Goal: Register for event/course

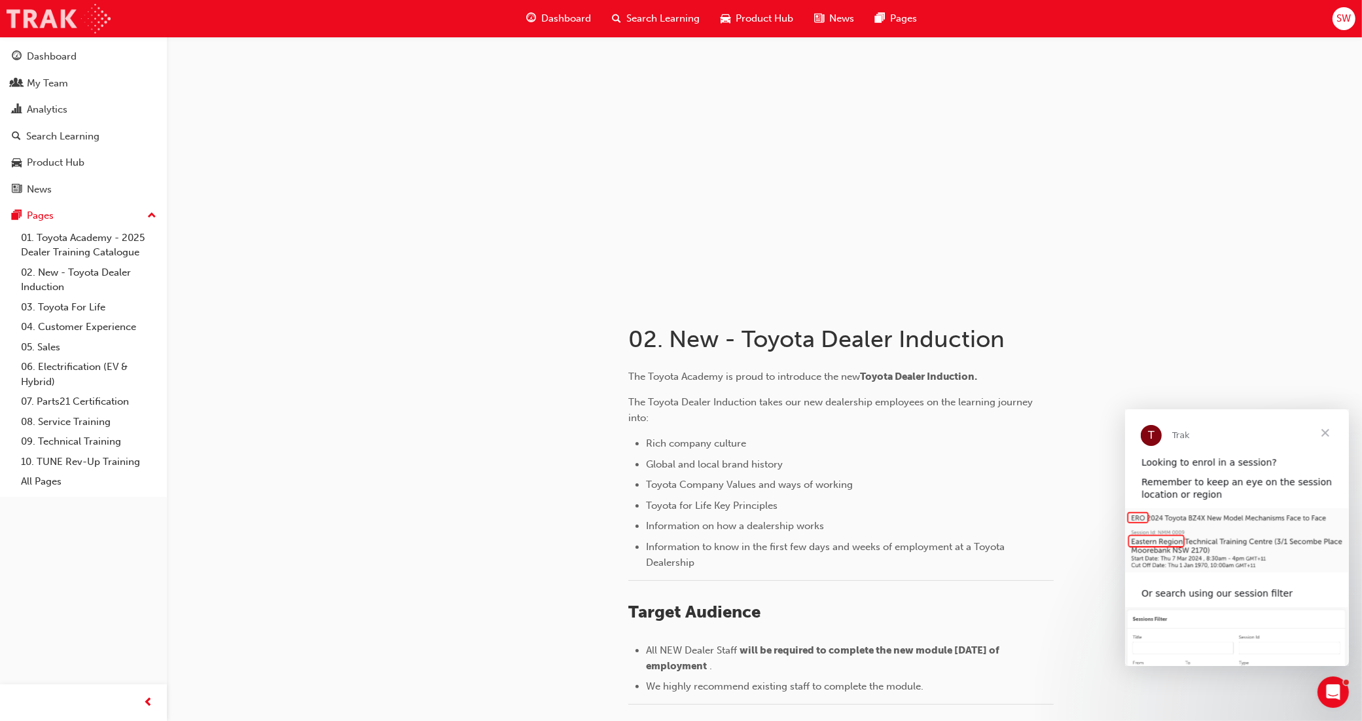
click at [63, 21] on img at bounding box center [59, 18] width 104 height 29
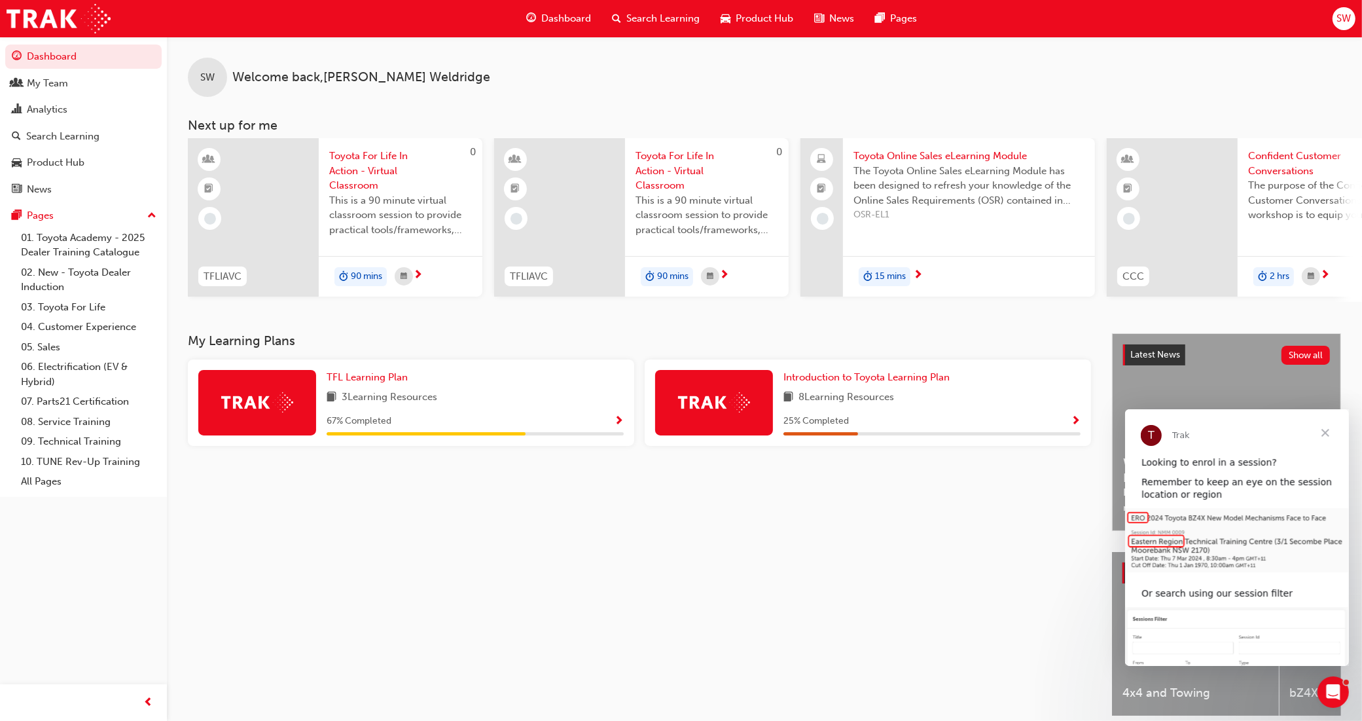
click at [1350, 20] on span "SW" at bounding box center [1344, 18] width 14 height 15
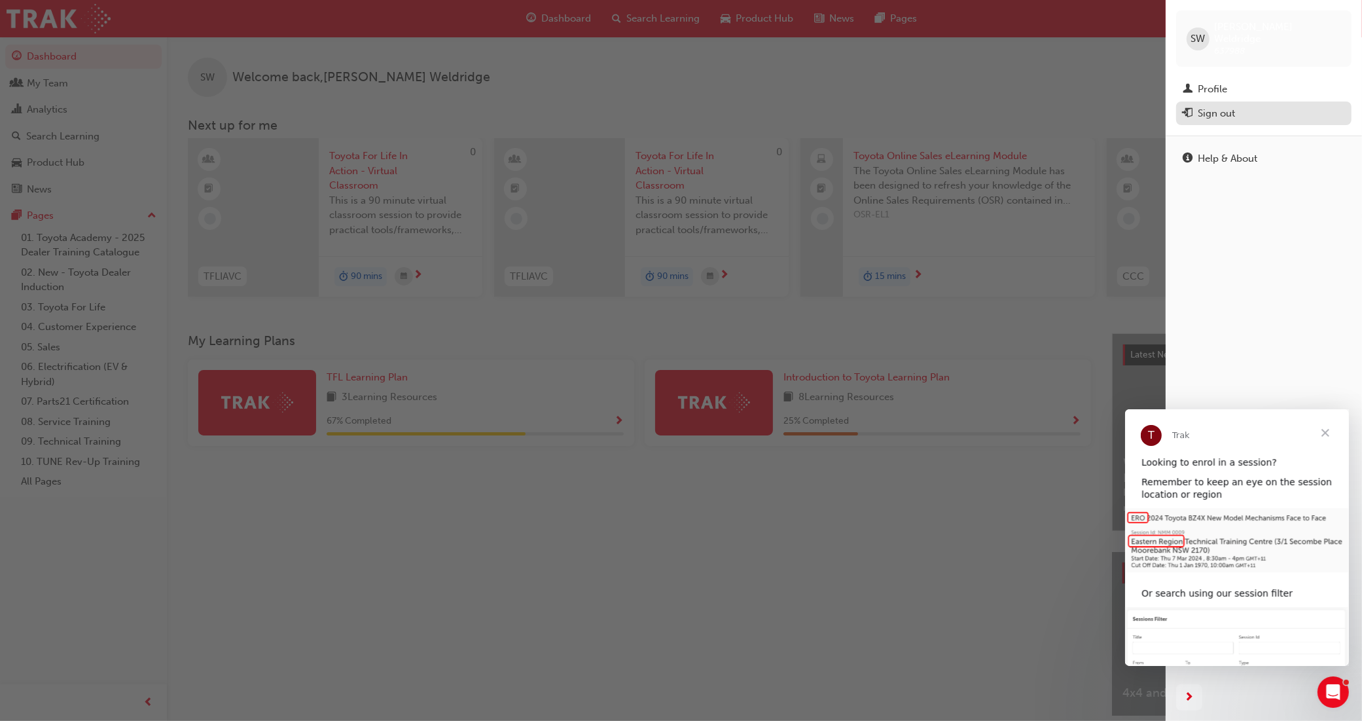
click at [1231, 107] on div "Sign out" at bounding box center [1216, 113] width 37 height 15
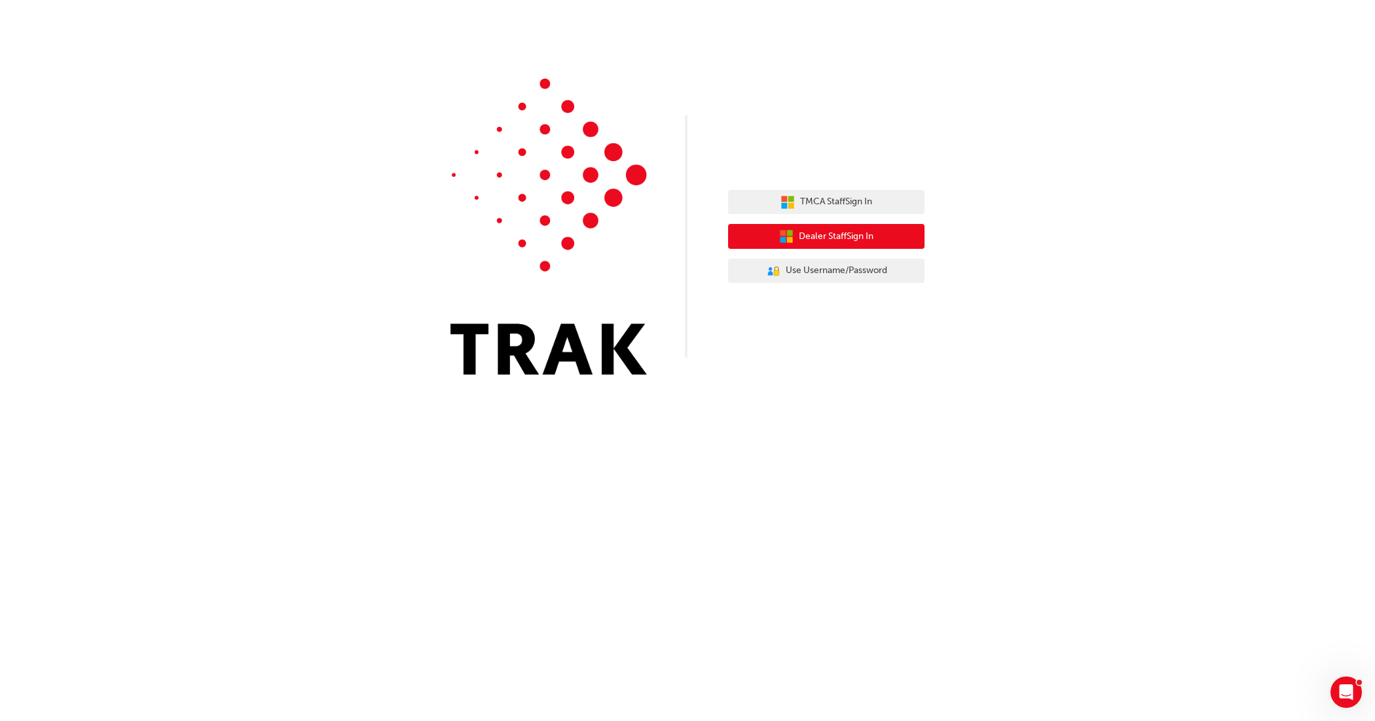
click at [827, 227] on button "Dealer Staff Sign In" at bounding box center [826, 236] width 196 height 25
click at [828, 230] on span "Dealer Staff Sign In" at bounding box center [836, 236] width 75 height 15
click at [871, 244] on button "Dealer Staff Sign In" at bounding box center [826, 236] width 196 height 25
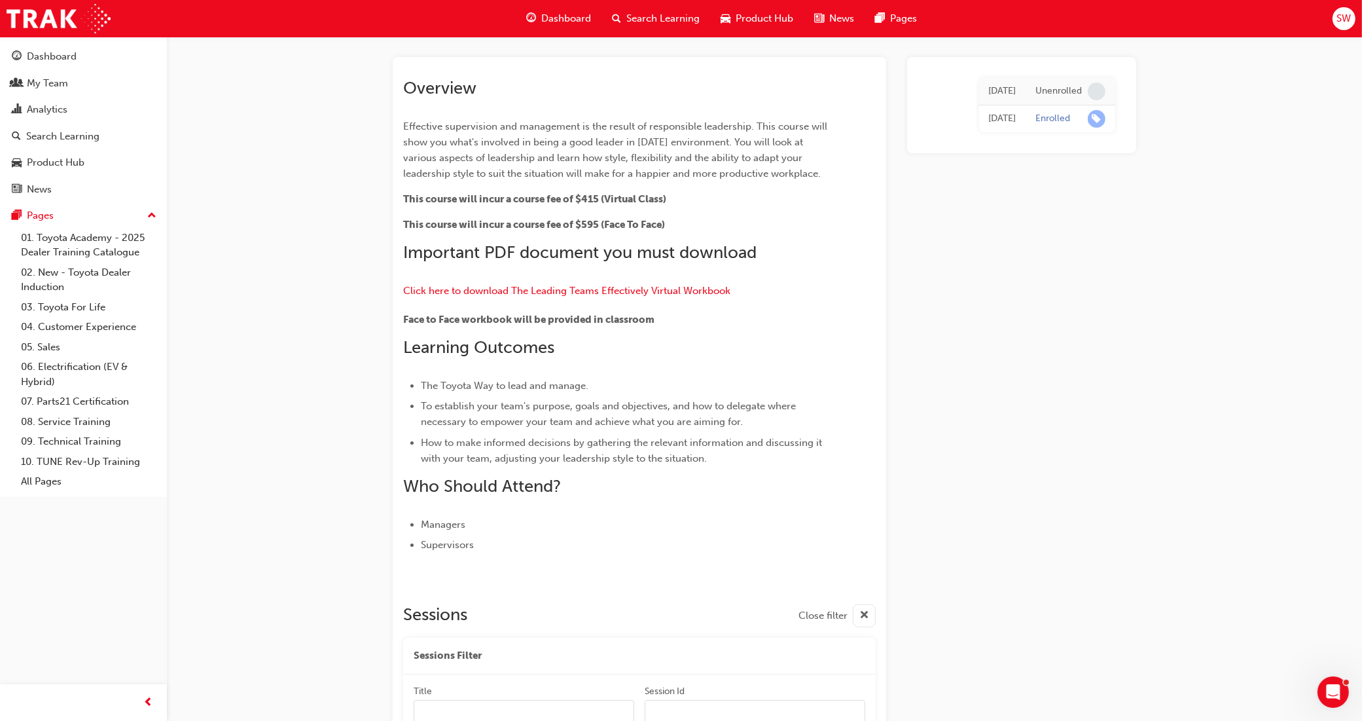
scroll to position [247, 0]
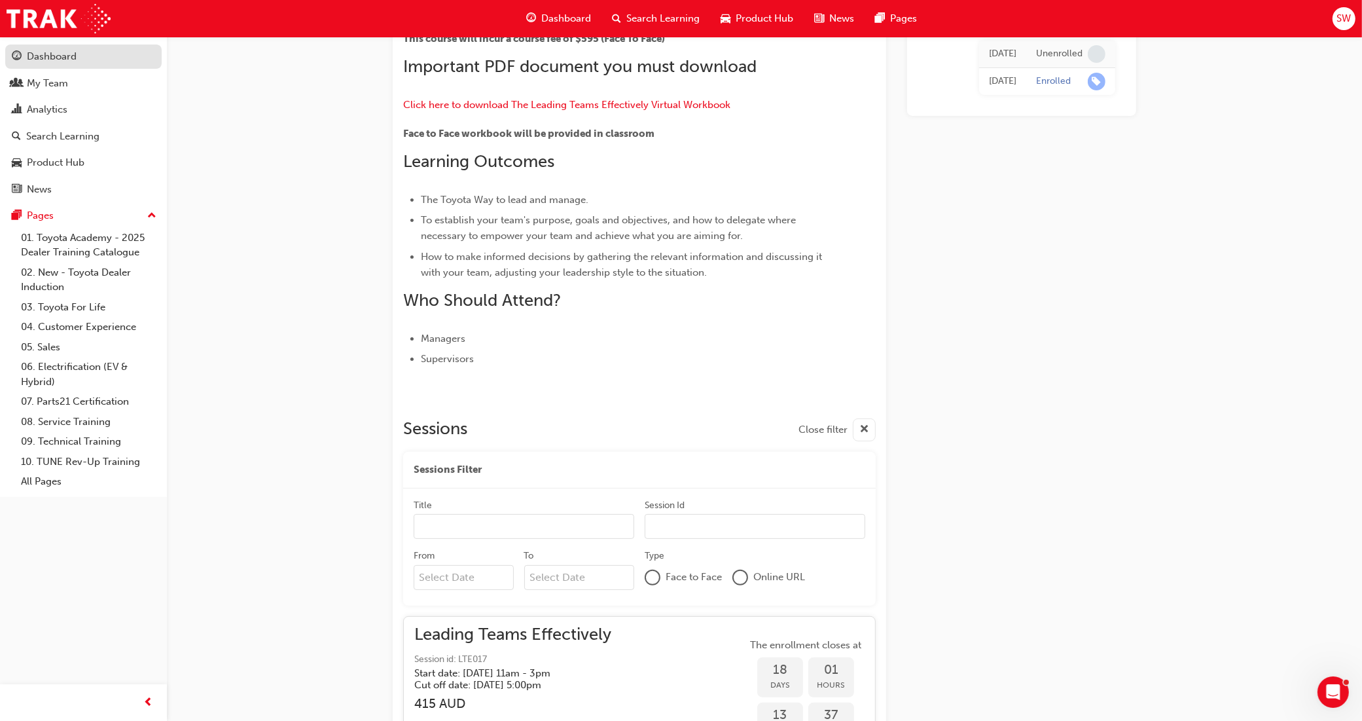
click at [50, 57] on div "Dashboard" at bounding box center [52, 56] width 50 height 15
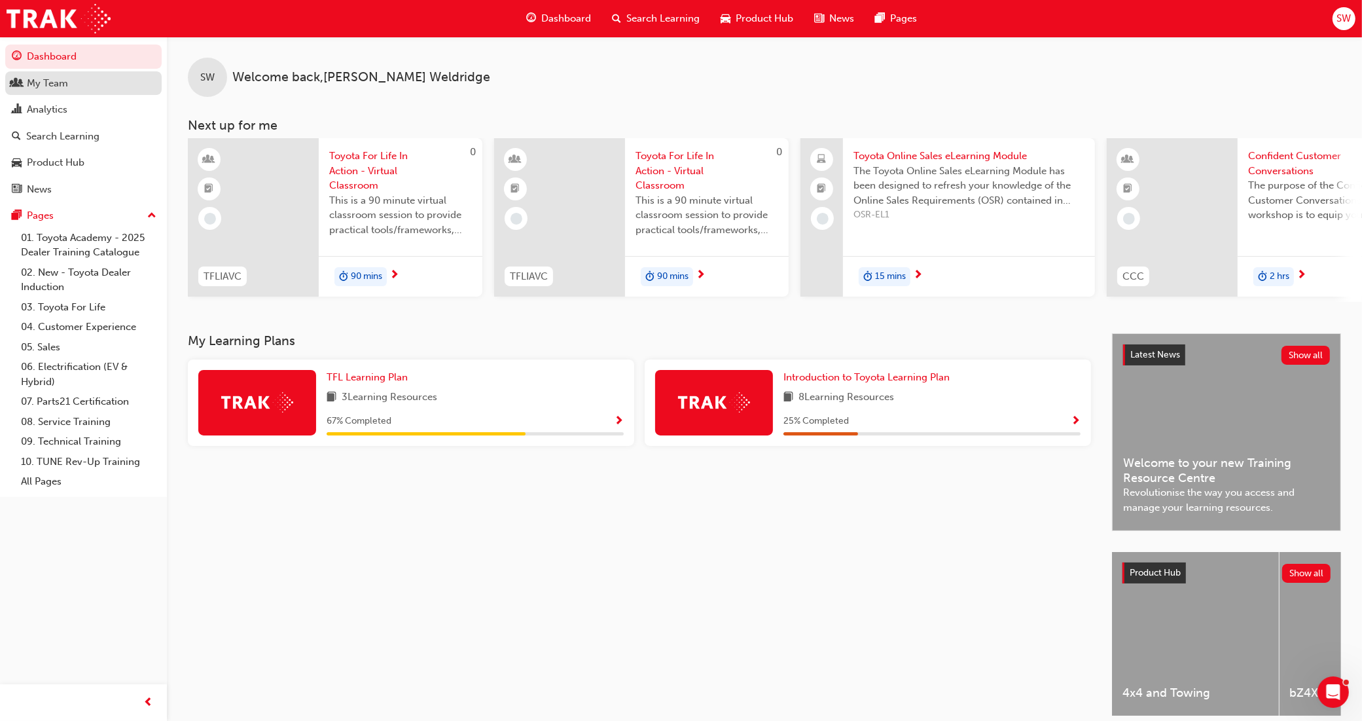
click at [47, 83] on div "My Team" at bounding box center [47, 83] width 41 height 15
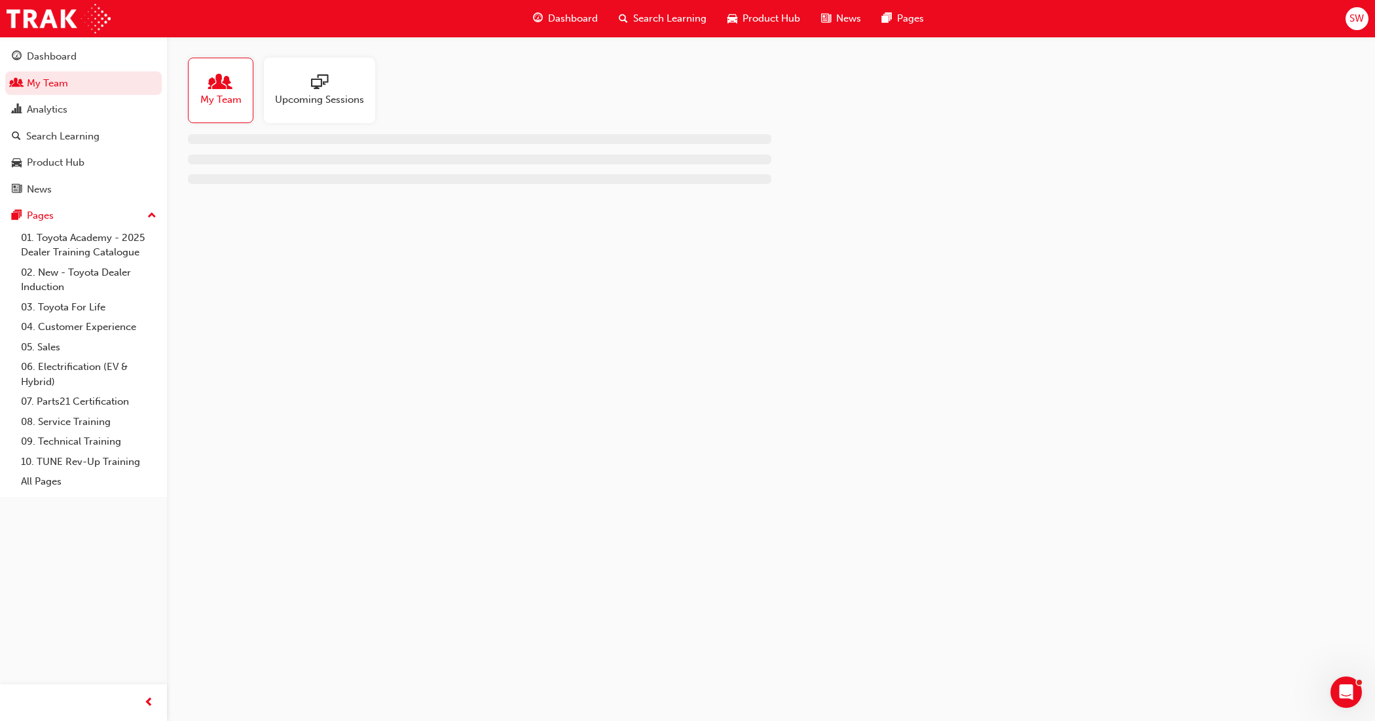
click at [206, 96] on span "My Team" at bounding box center [220, 99] width 41 height 15
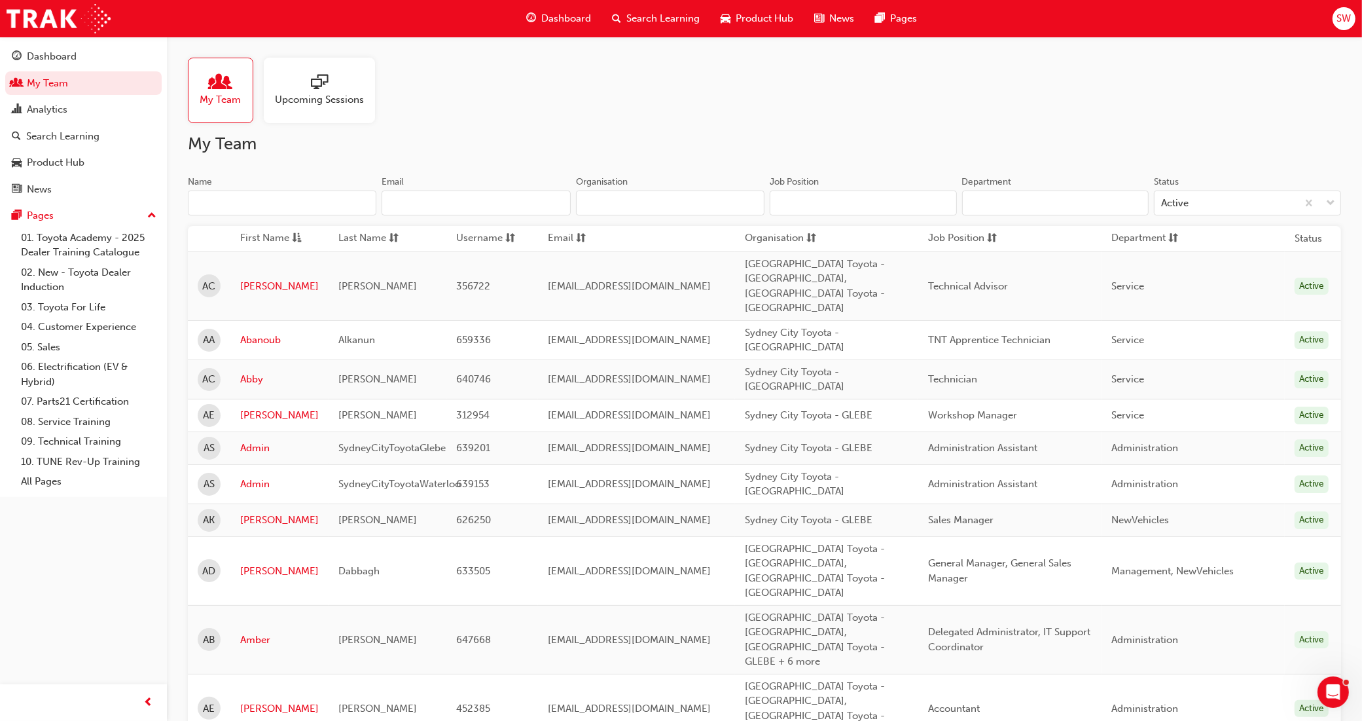
click at [308, 209] on input "Name" at bounding box center [282, 202] width 189 height 25
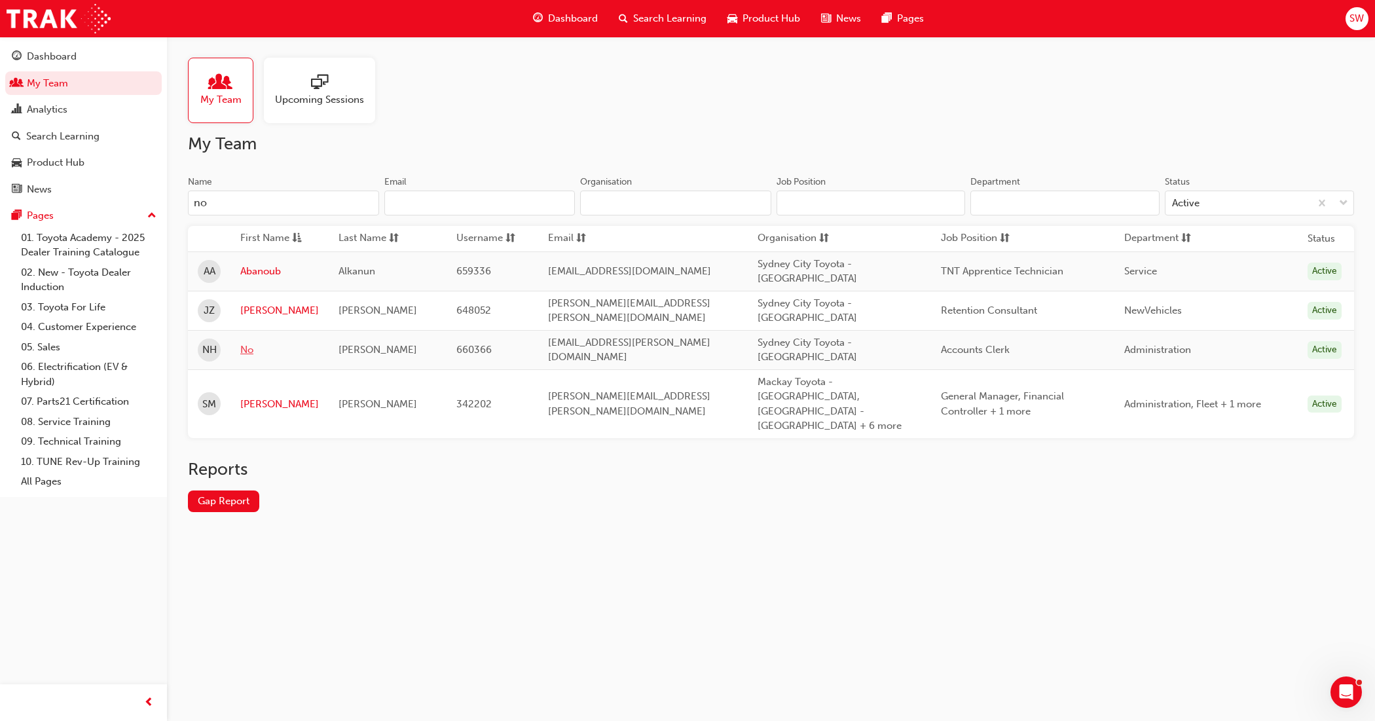
type input "no"
click at [247, 342] on link "No" at bounding box center [279, 349] width 79 height 15
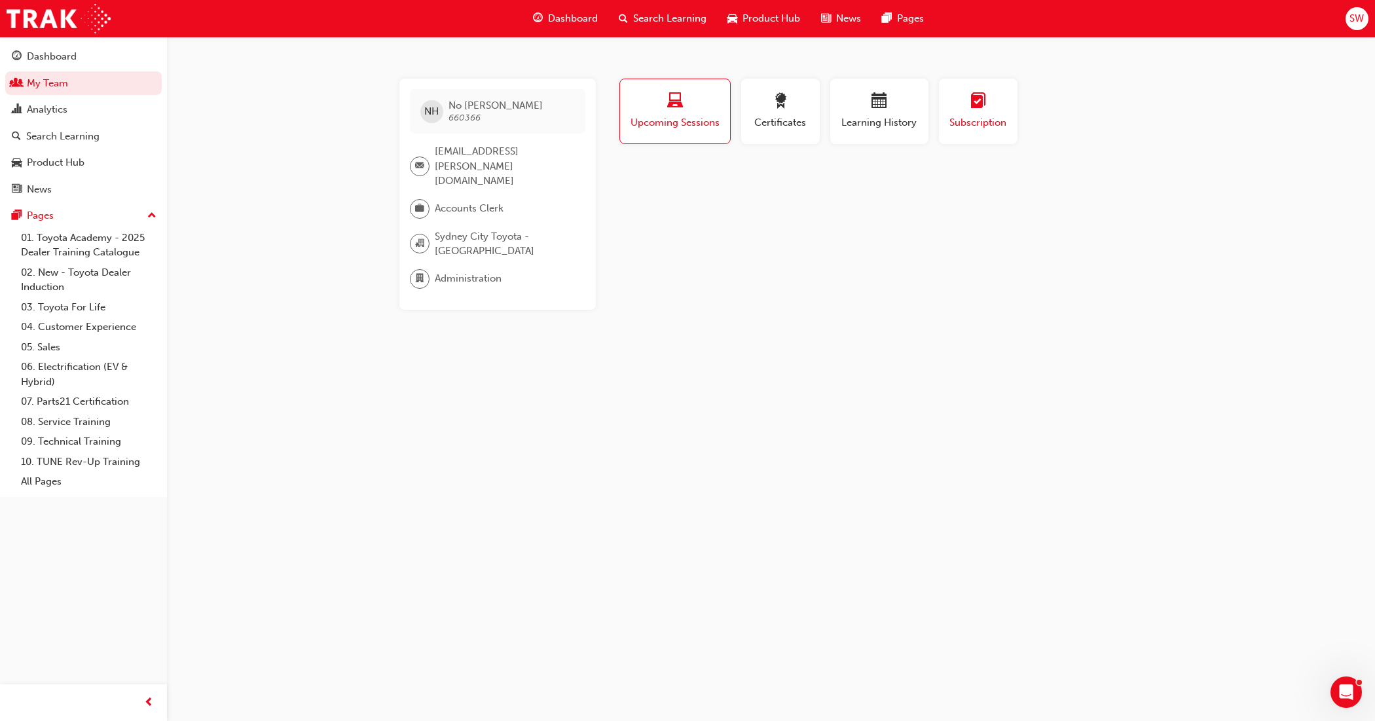
click at [956, 121] on span "Subscription" at bounding box center [977, 122] width 59 height 15
click at [865, 117] on span "Learning History" at bounding box center [879, 122] width 79 height 15
click at [778, 110] on span "award-icon" at bounding box center [780, 102] width 16 height 18
click at [698, 113] on div "Upcoming Sessions" at bounding box center [675, 111] width 92 height 37
click at [84, 60] on div "Dashboard" at bounding box center [83, 56] width 143 height 16
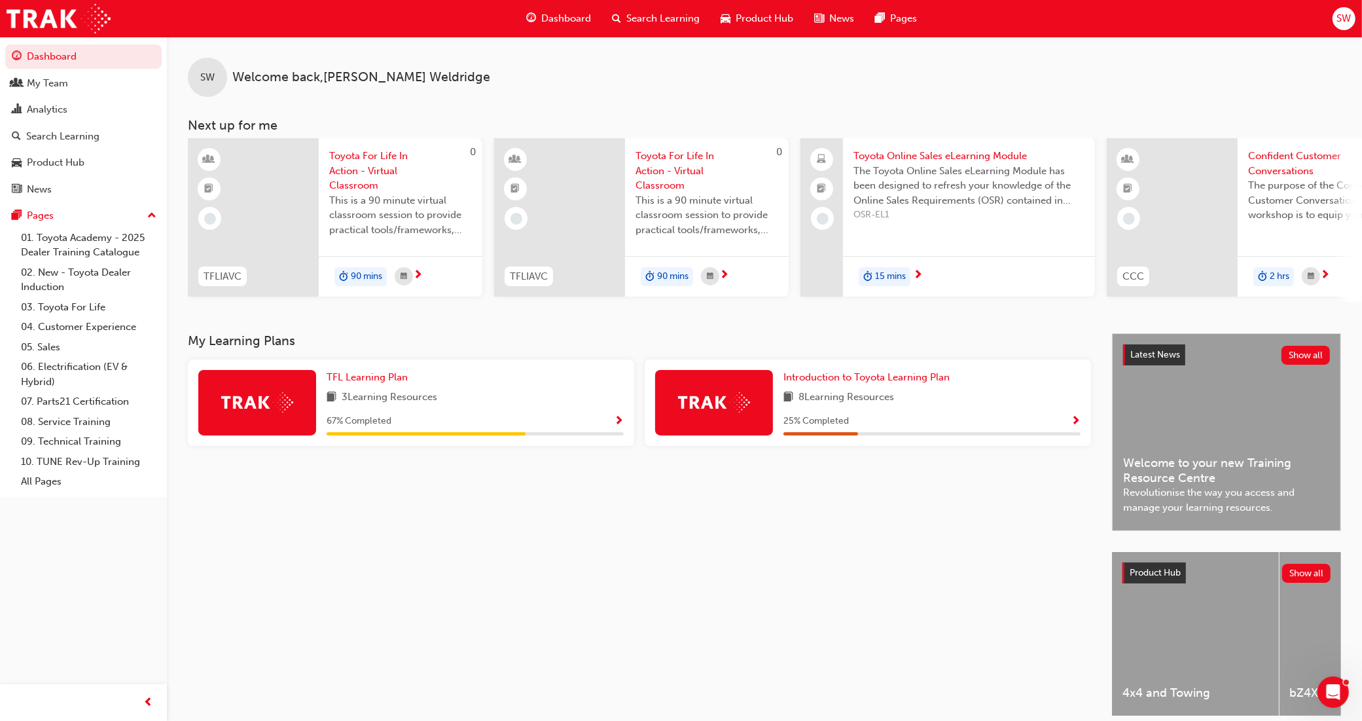
click at [694, 16] on span "Search Learning" at bounding box center [662, 18] width 73 height 15
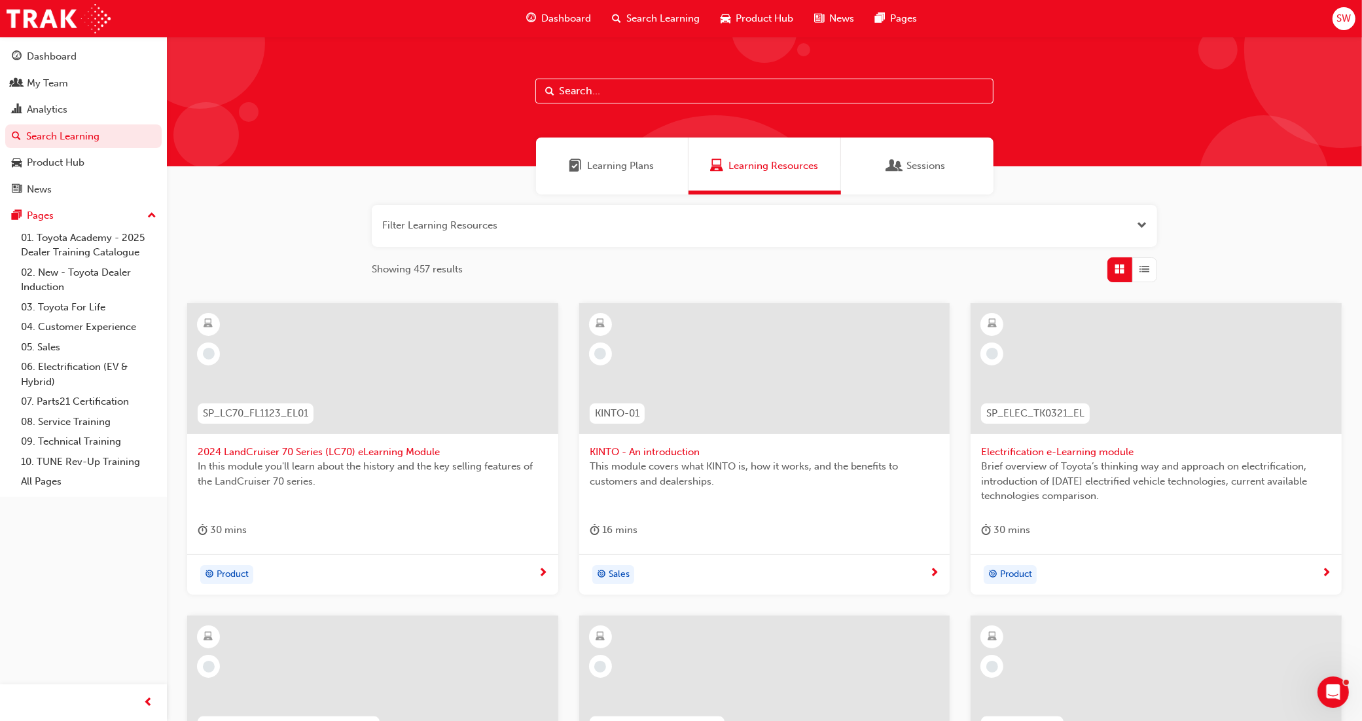
click at [686, 115] on div at bounding box center [764, 102] width 1195 height 130
click at [683, 85] on input "text" at bounding box center [764, 91] width 458 height 25
click at [671, 98] on input "text" at bounding box center [764, 91] width 458 height 25
type input "ACL"
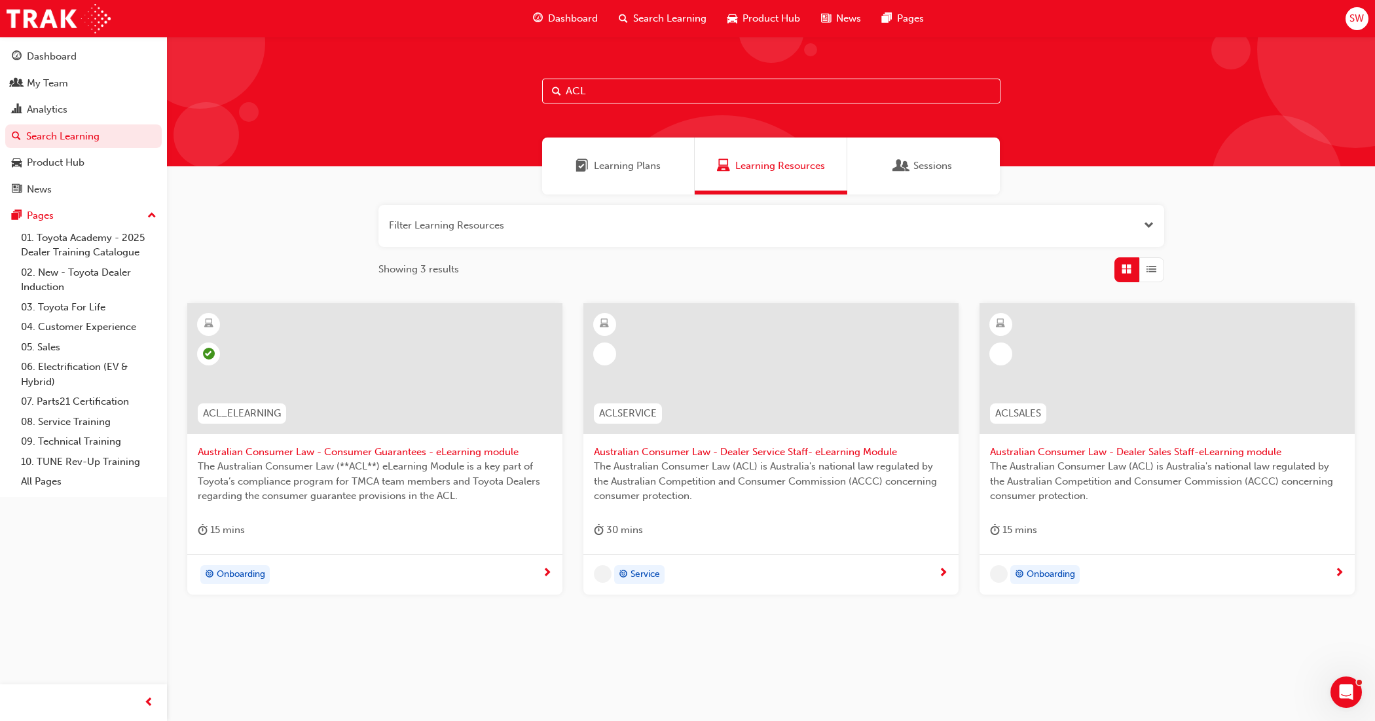
click at [600, 175] on div "Learning Plans" at bounding box center [618, 165] width 153 height 57
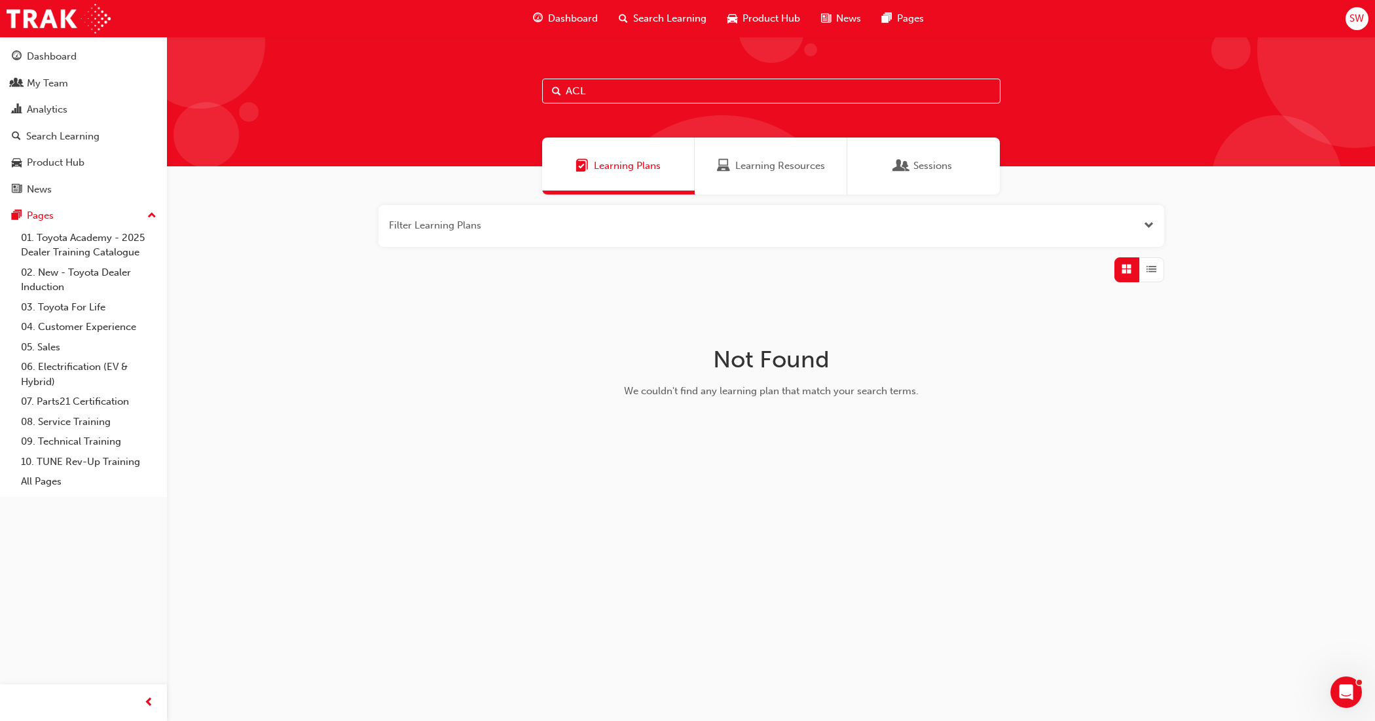
click at [777, 168] on span "Learning Resources" at bounding box center [780, 165] width 90 height 15
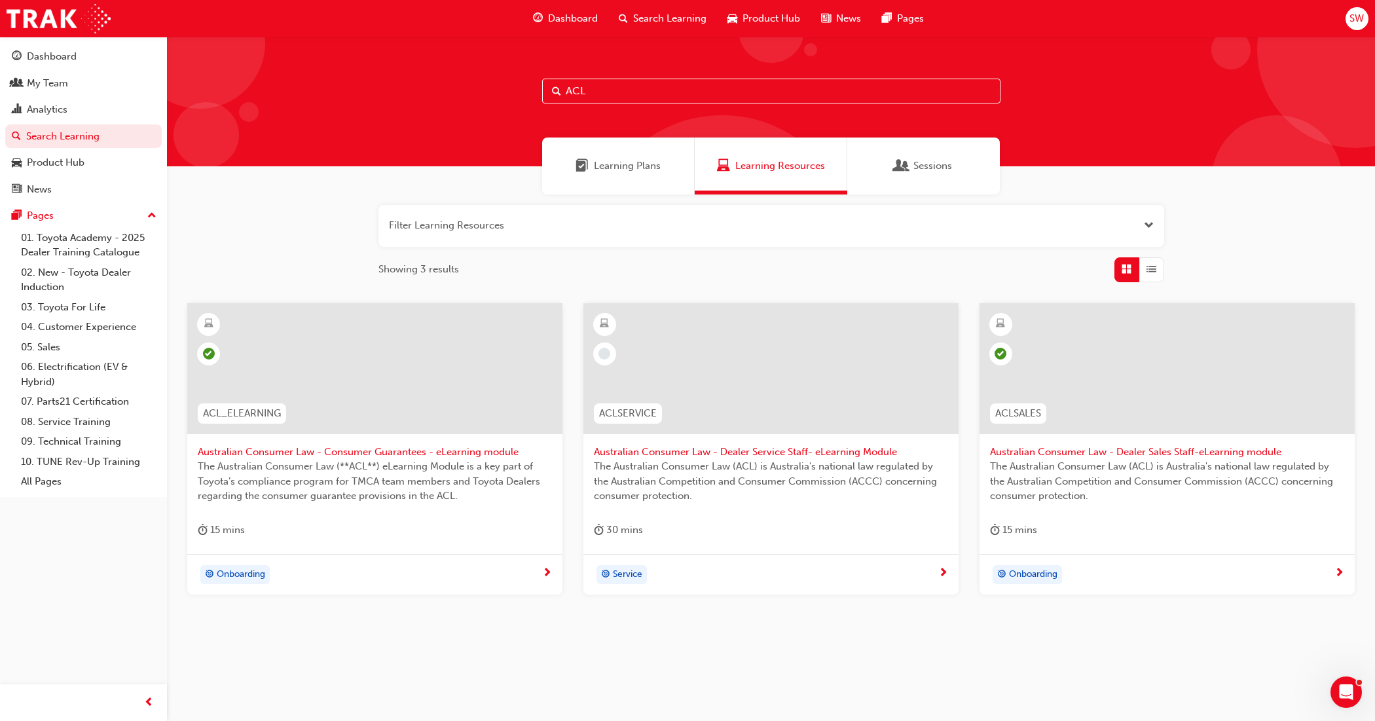
click at [365, 364] on div at bounding box center [374, 368] width 375 height 131
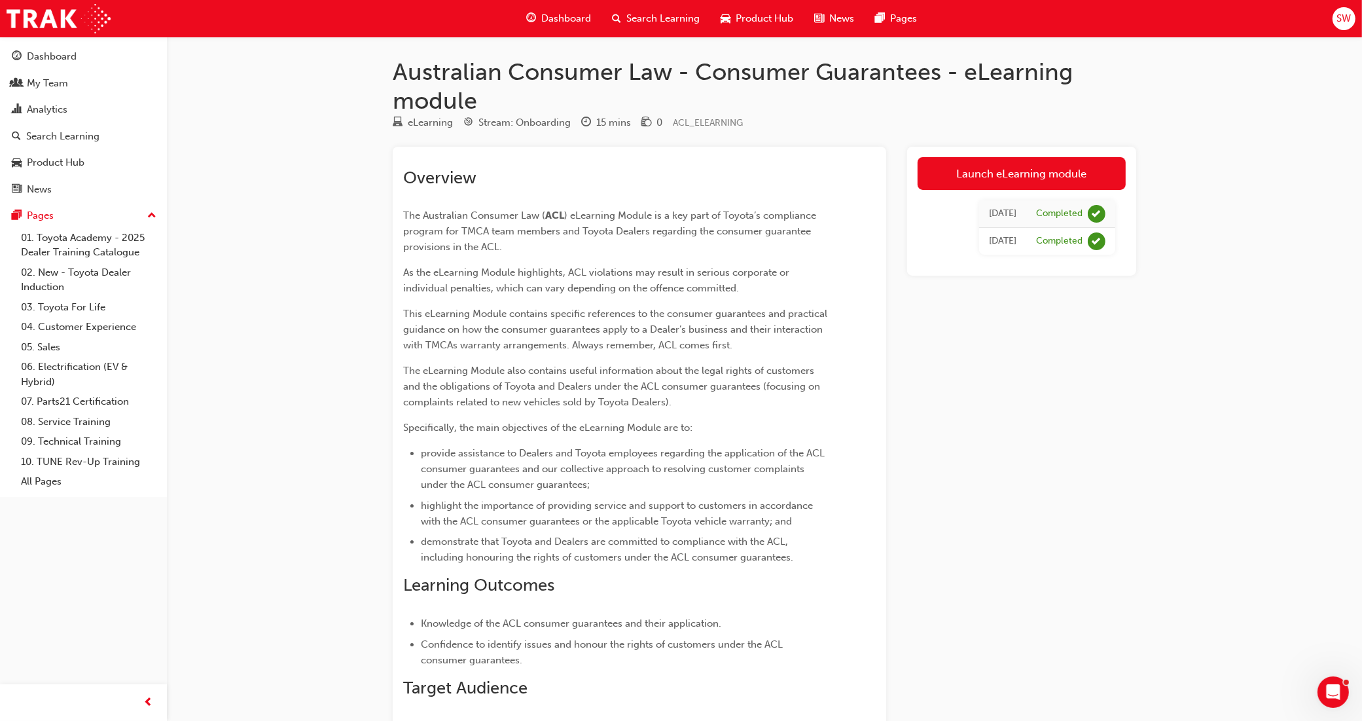
click at [770, 11] on span "Product Hub" at bounding box center [765, 18] width 58 height 15
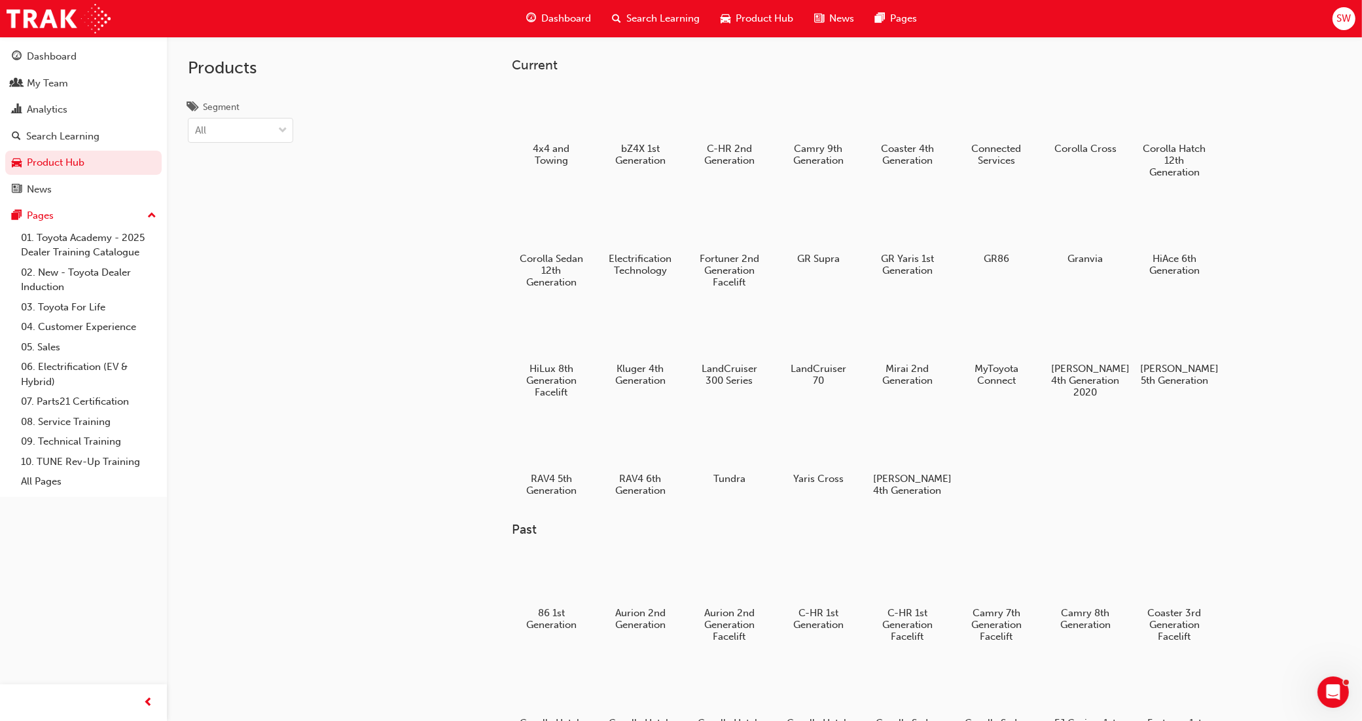
click at [655, 7] on div "Search Learning" at bounding box center [656, 18] width 109 height 27
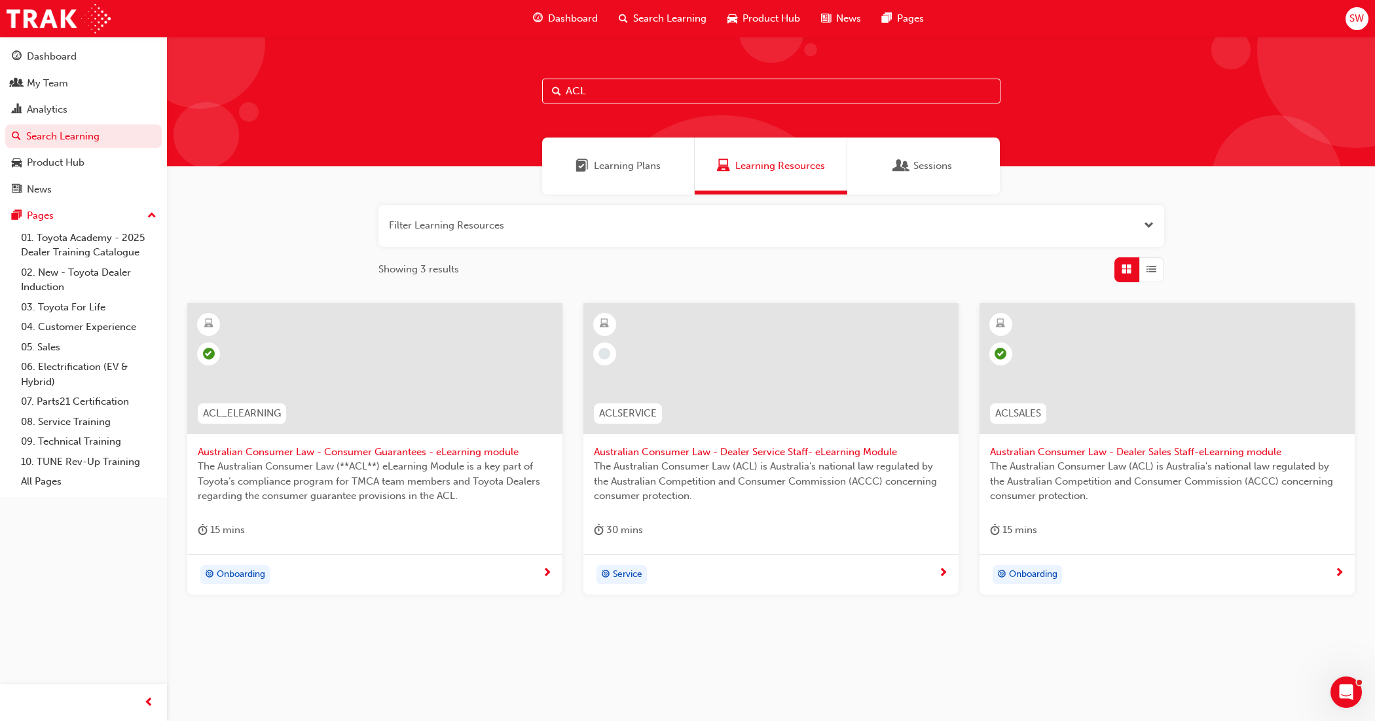
click at [939, 171] on span "Sessions" at bounding box center [932, 165] width 39 height 15
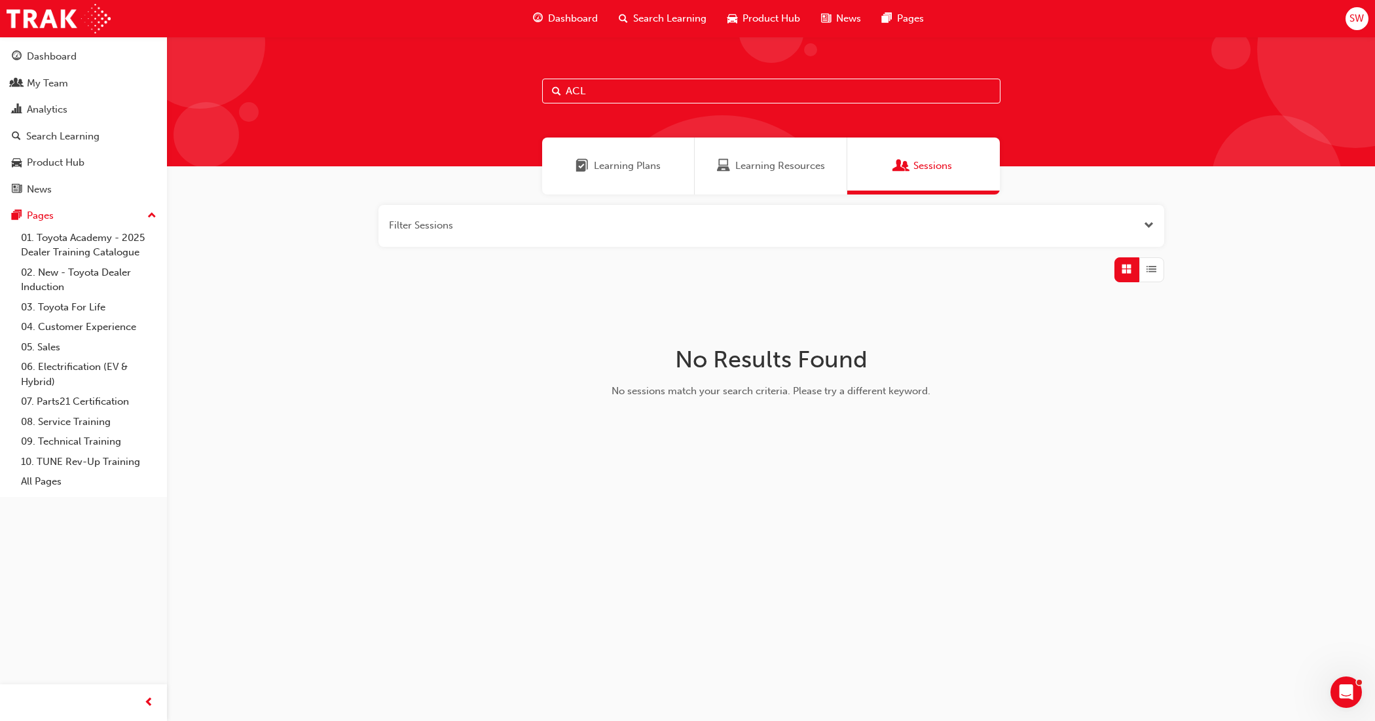
drag, startPoint x: 609, startPoint y: 87, endPoint x: 406, endPoint y: 128, distance: 206.9
click at [406, 128] on div "ACL" at bounding box center [771, 102] width 1208 height 130
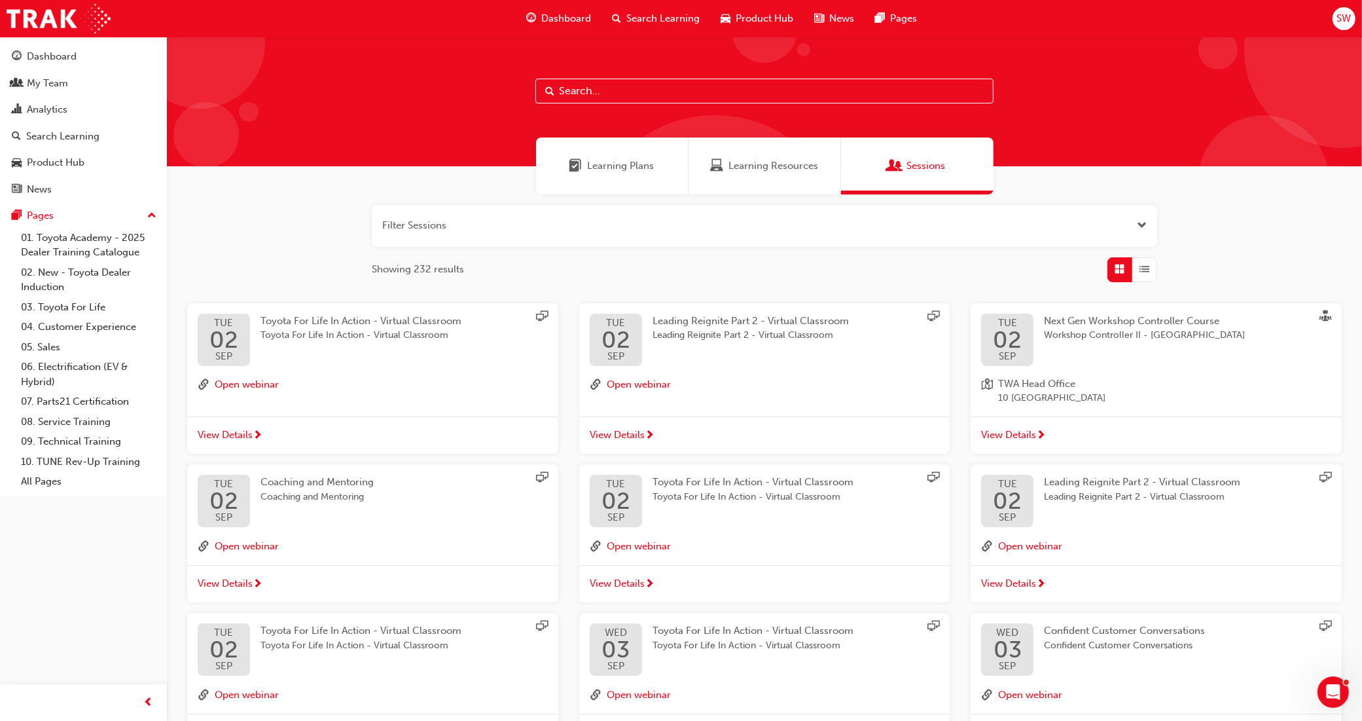
click at [950, 217] on button "button" at bounding box center [764, 226] width 785 height 42
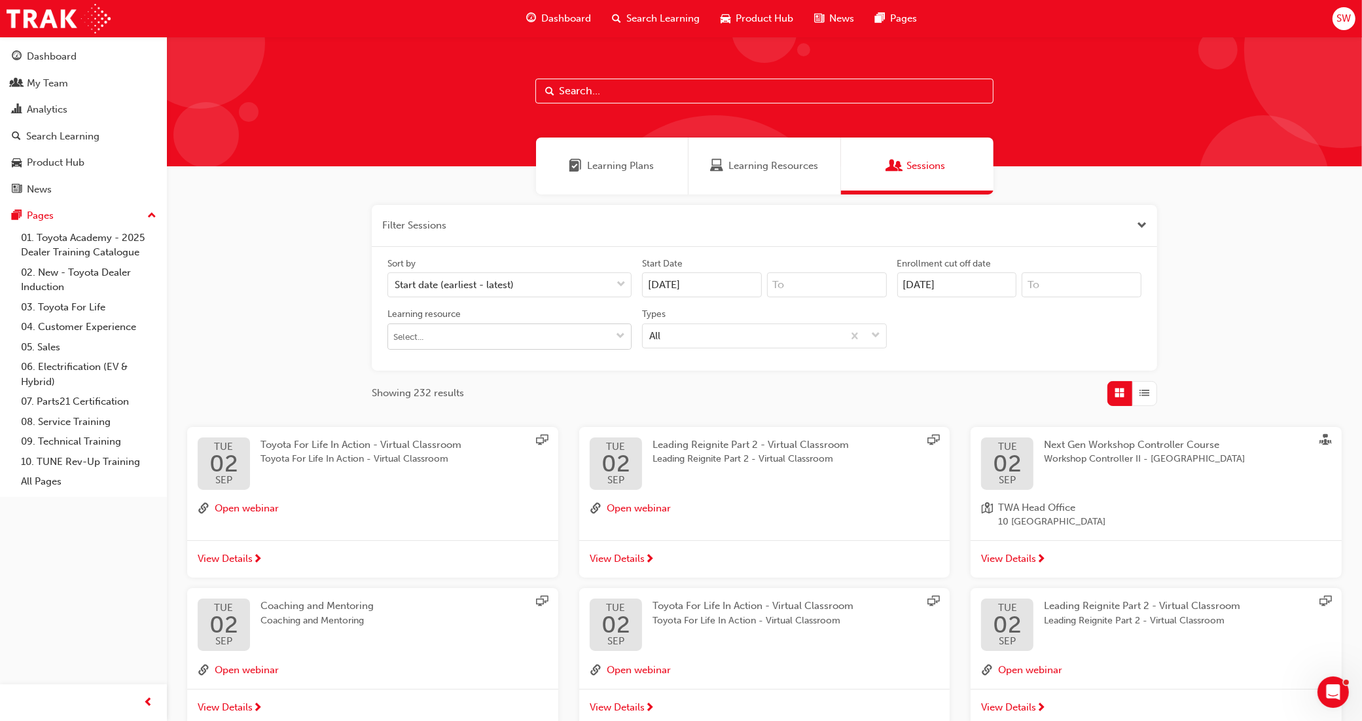
click at [550, 339] on input "Learning resource" at bounding box center [509, 336] width 243 height 25
click at [550, 338] on input "Learning resource No results, type at least 1 character of title or code" at bounding box center [509, 336] width 243 height 25
click at [758, 377] on div "Filter Sessions Sort by Start date (earliest - latest) Start Date [DATE] Enroll…" at bounding box center [764, 305] width 785 height 201
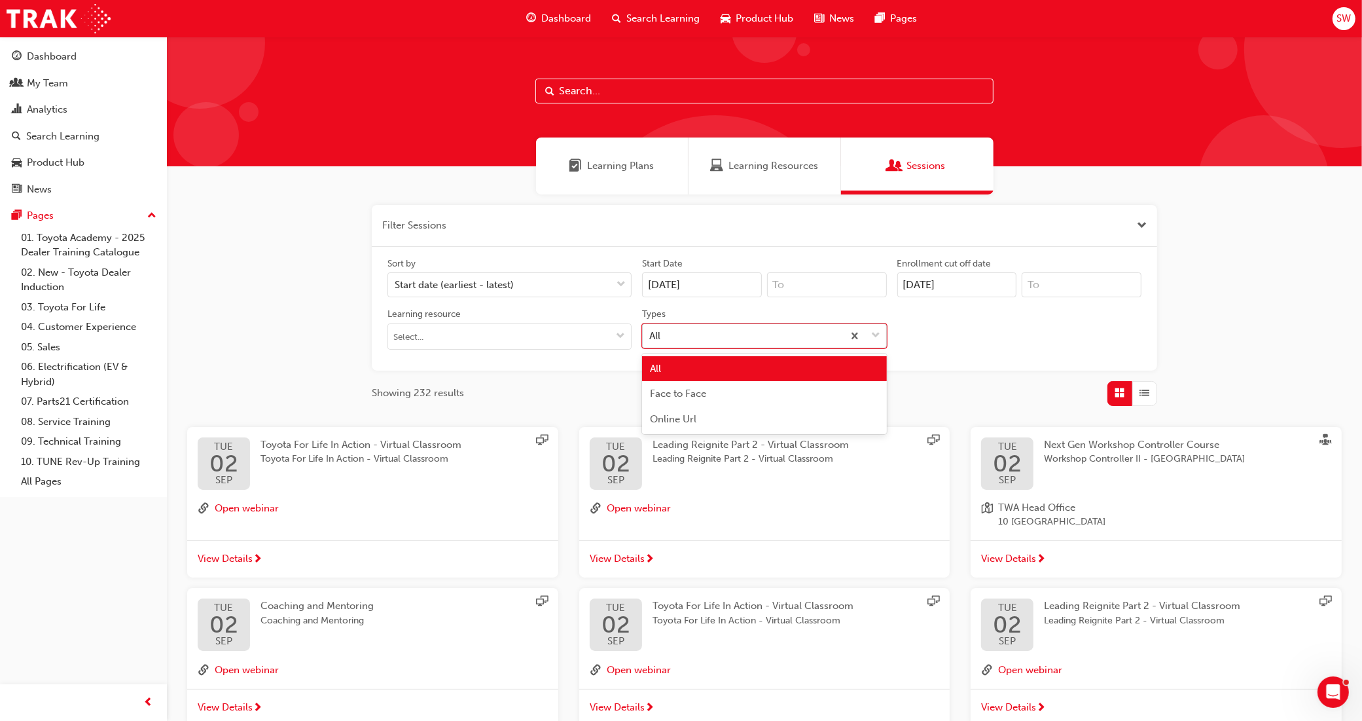
click at [823, 331] on div "All" at bounding box center [743, 335] width 200 height 23
click at [651, 331] on input "Types option All focused, 1 of 3. 3 results available. Use Up and Down to choos…" at bounding box center [649, 334] width 1 height 11
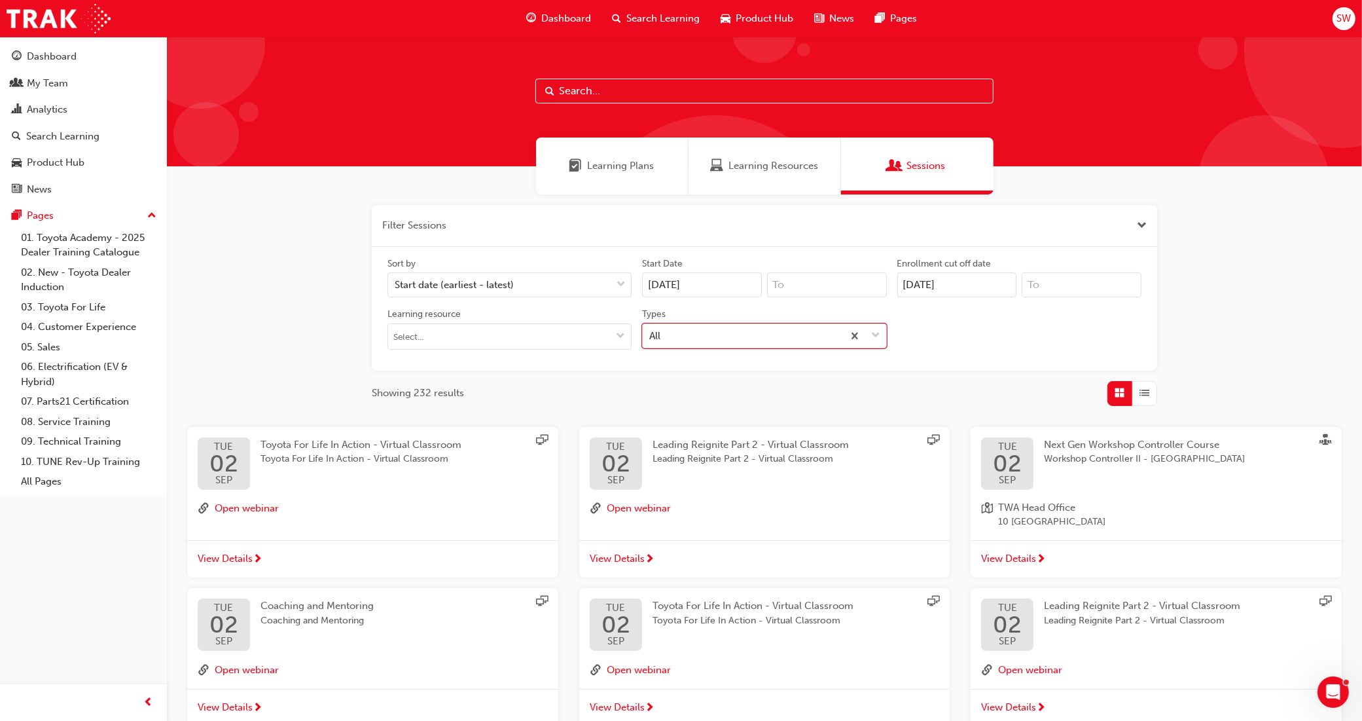
click at [823, 331] on div "All" at bounding box center [743, 335] width 200 height 23
click at [651, 331] on input "Types 0 results available. Select is focused ,type to refine list, press Down t…" at bounding box center [649, 334] width 1 height 11
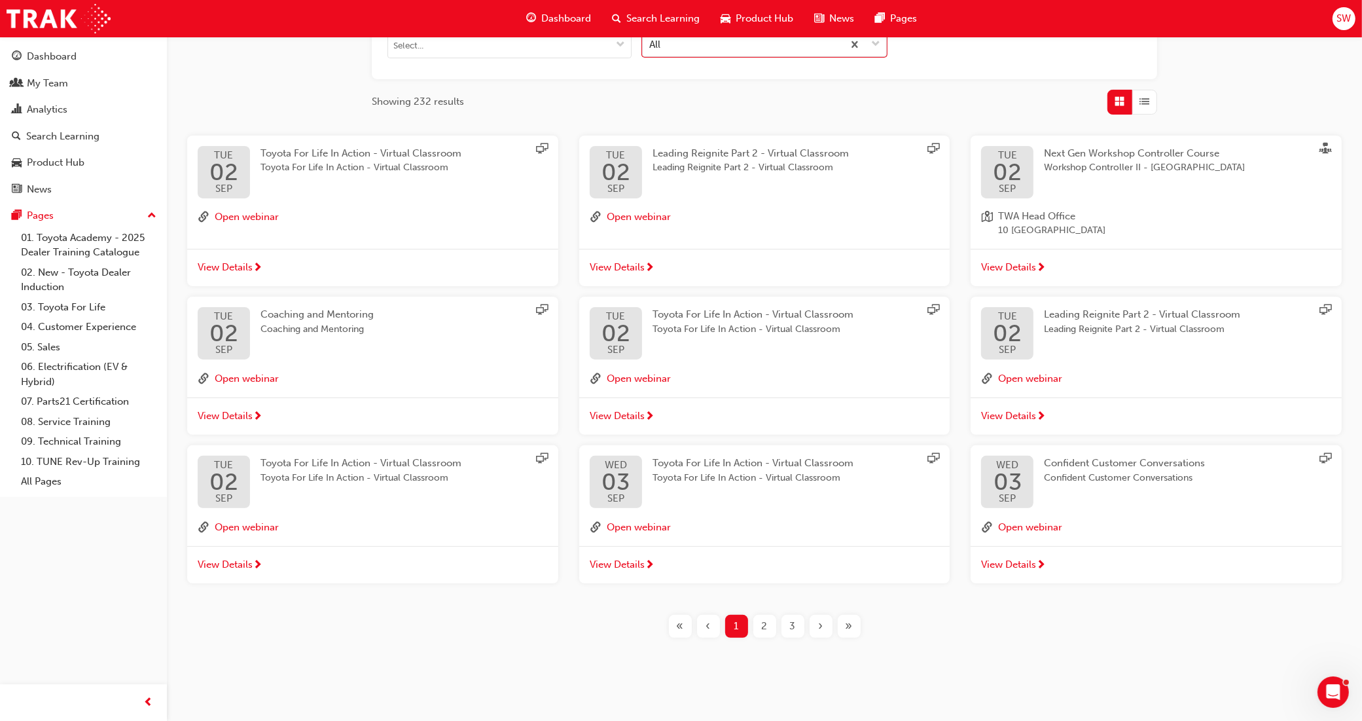
scroll to position [293, 0]
click at [790, 623] on span "3" at bounding box center [793, 624] width 6 height 15
click at [1114, 498] on div "Confident Customer Conversations Confident Customer Conversations" at bounding box center [1135, 480] width 182 height 52
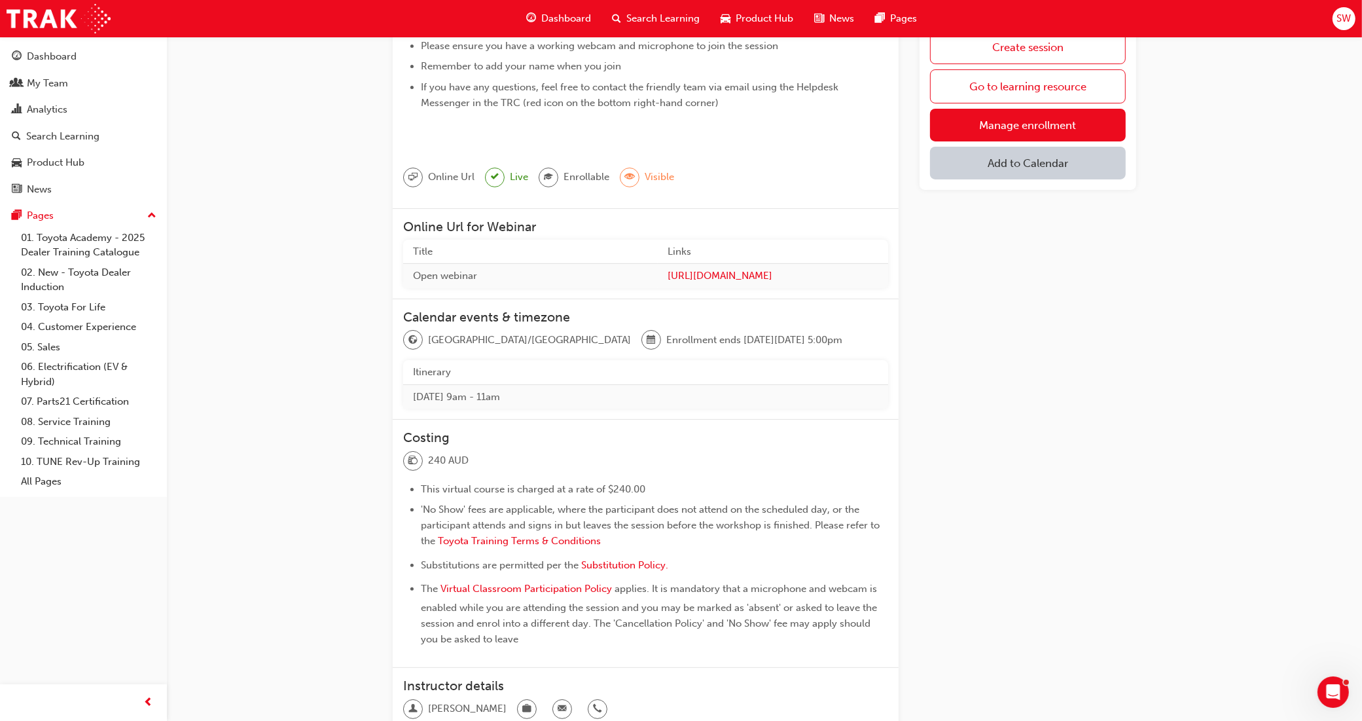
scroll to position [164, 0]
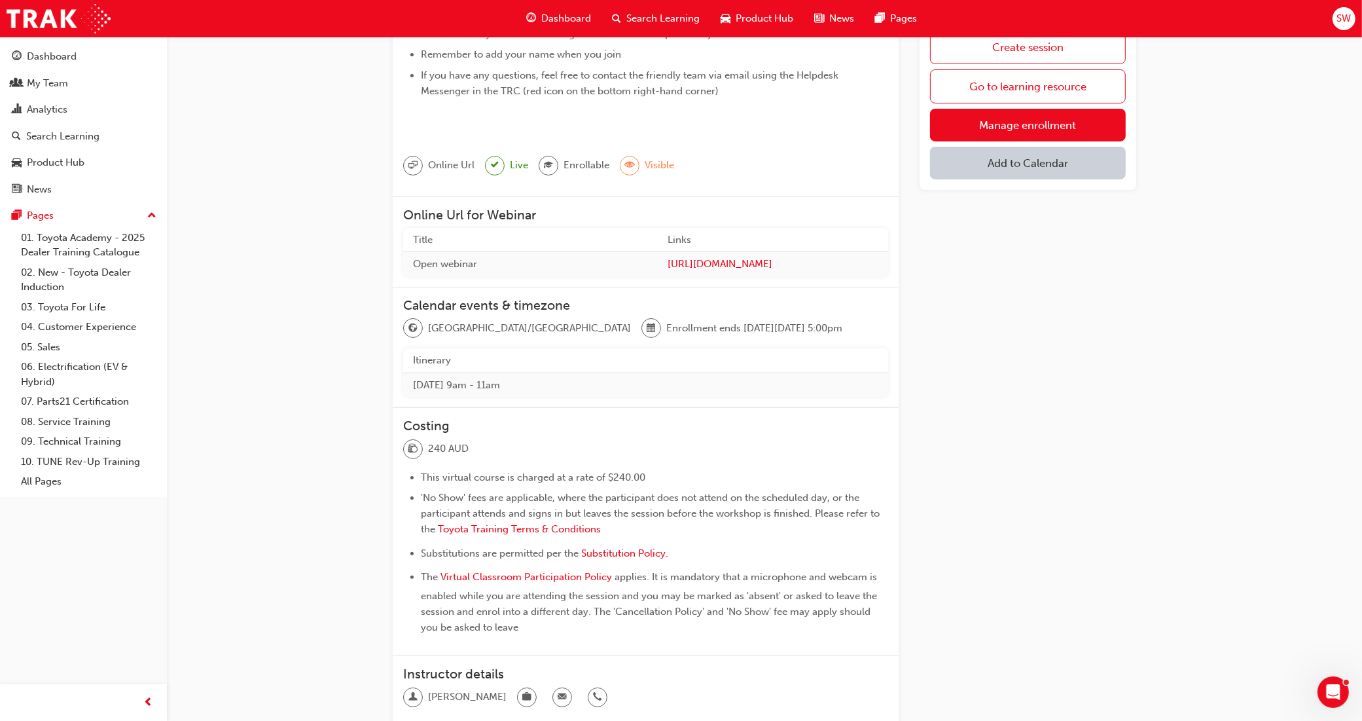
click at [665, 276] on td "[URL][DOMAIN_NAME]" at bounding box center [773, 264] width 230 height 24
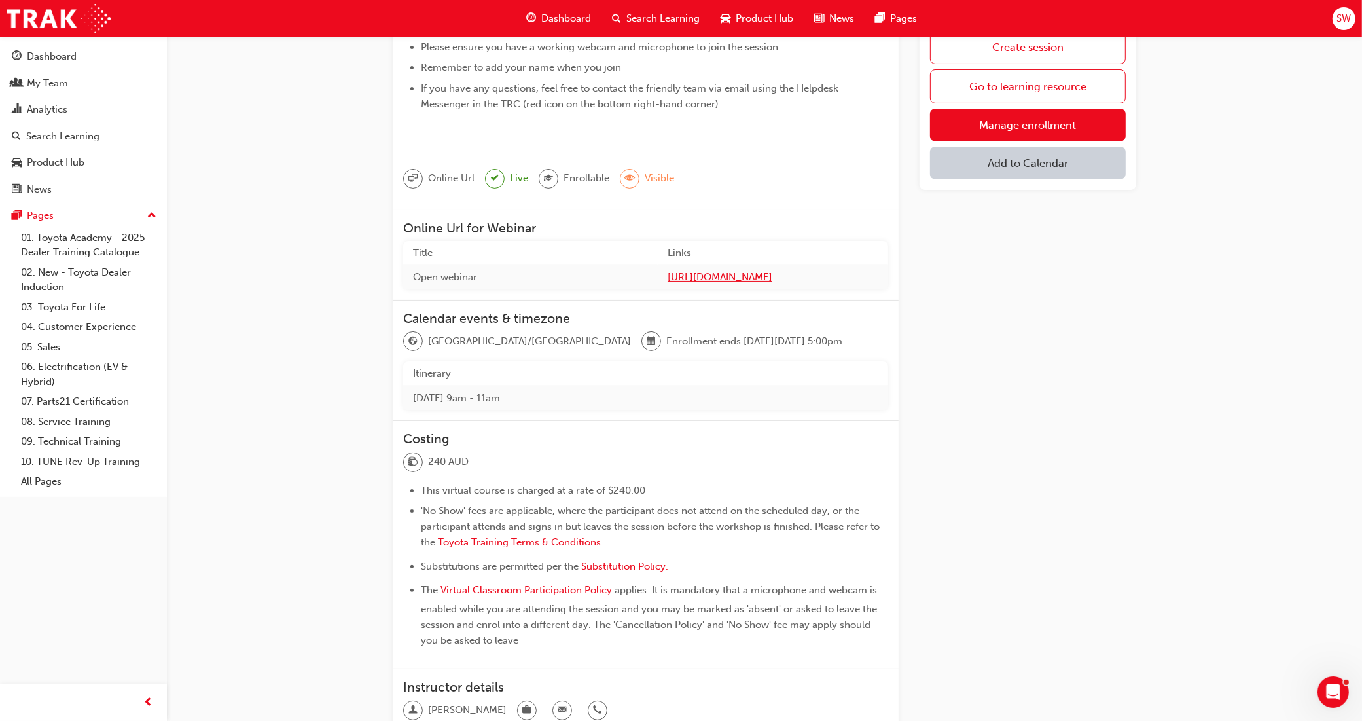
scroll to position [0, 0]
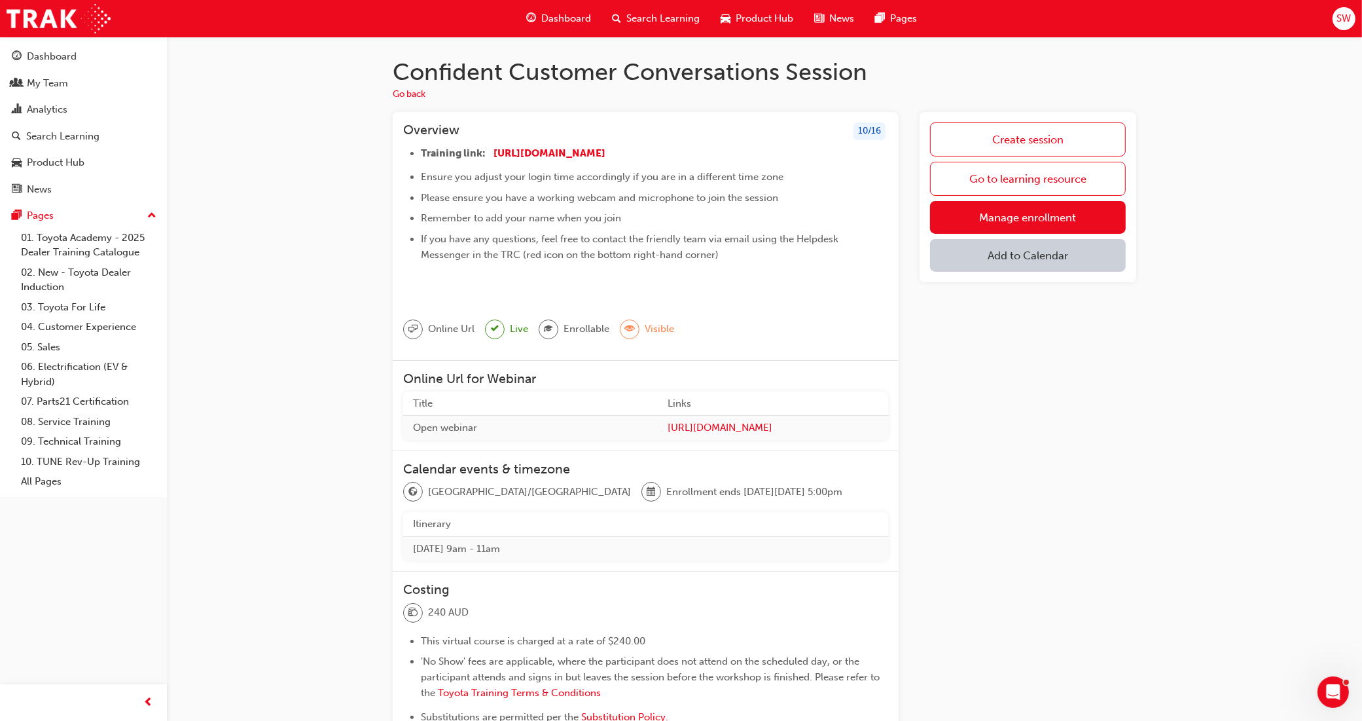
click at [421, 289] on img at bounding box center [421, 289] width 0 height 0
drag, startPoint x: 435, startPoint y: 178, endPoint x: 699, endPoint y: 196, distance: 264.4
click at [699, 187] on ul "Training link: [URL][DOMAIN_NAME] ​ ​ Ensure you adjust your login time accordi…" at bounding box center [645, 227] width 485 height 164
click at [688, 217] on li "Remember to add your name when you join" at bounding box center [654, 218] width 467 height 16
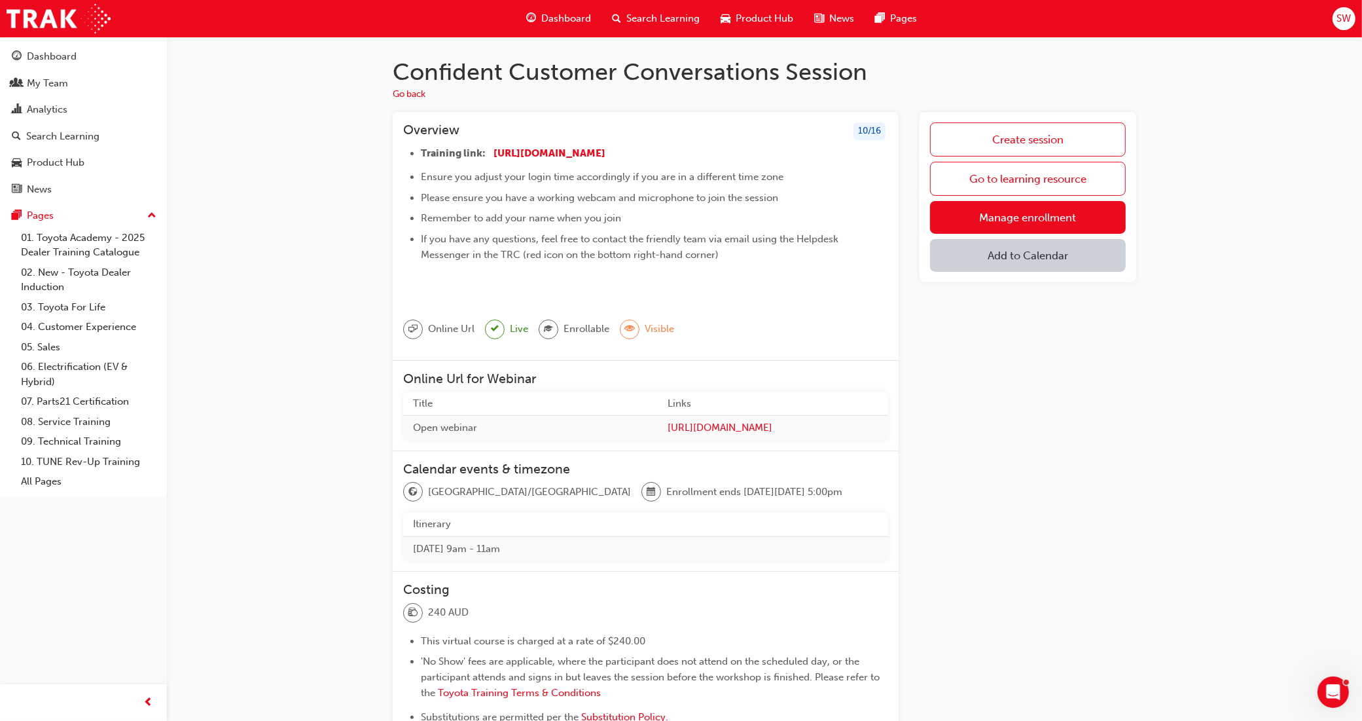
click at [421, 289] on img at bounding box center [421, 289] width 0 height 0
